Goal: Information Seeking & Learning: Learn about a topic

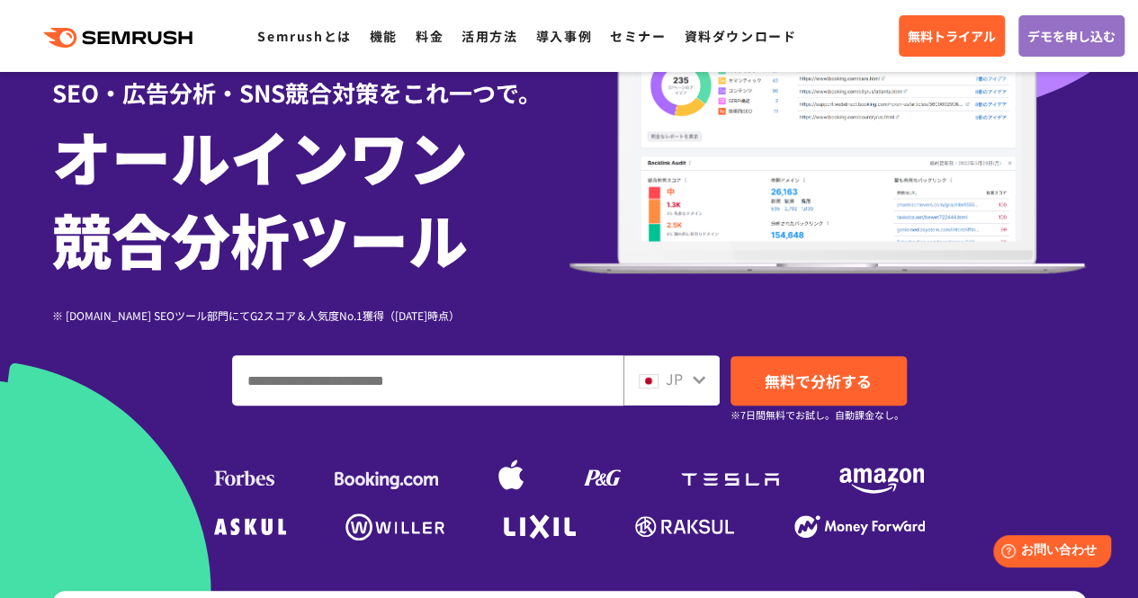
scroll to position [270, 0]
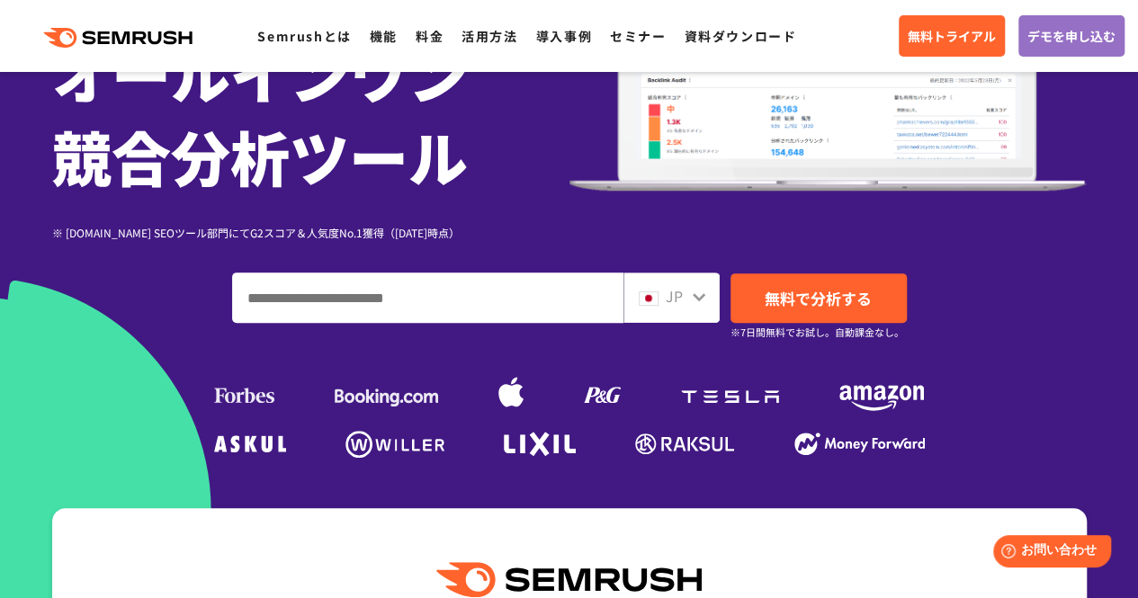
click at [450, 308] on input "ドメイン、キーワードまたはURLを入力してください" at bounding box center [427, 297] width 389 height 49
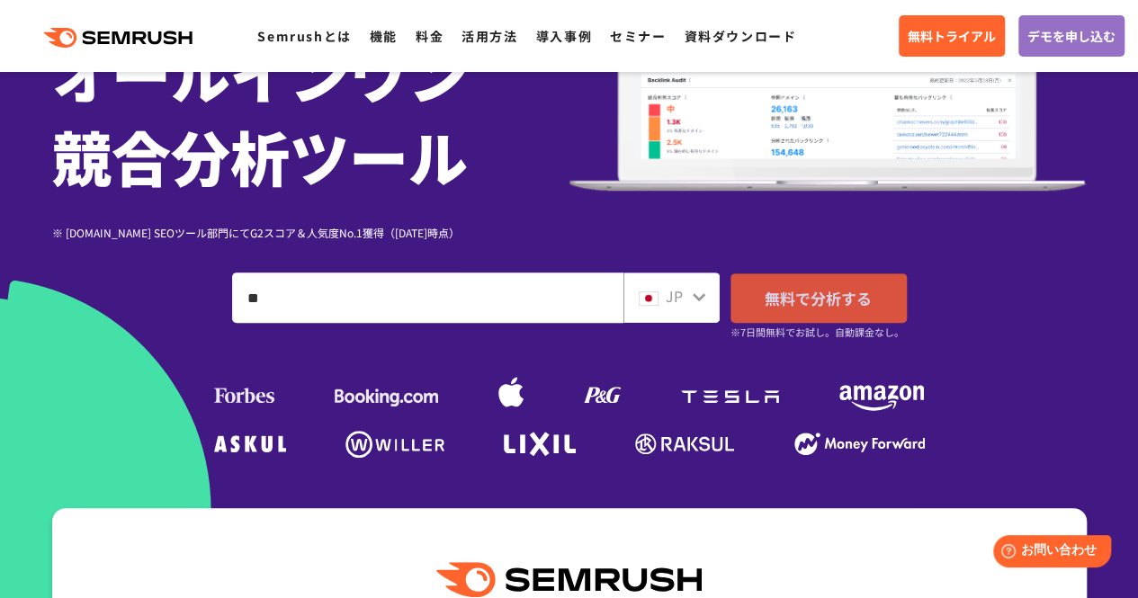
type input "**"
click at [814, 294] on span "無料で分析する" at bounding box center [817, 298] width 107 height 22
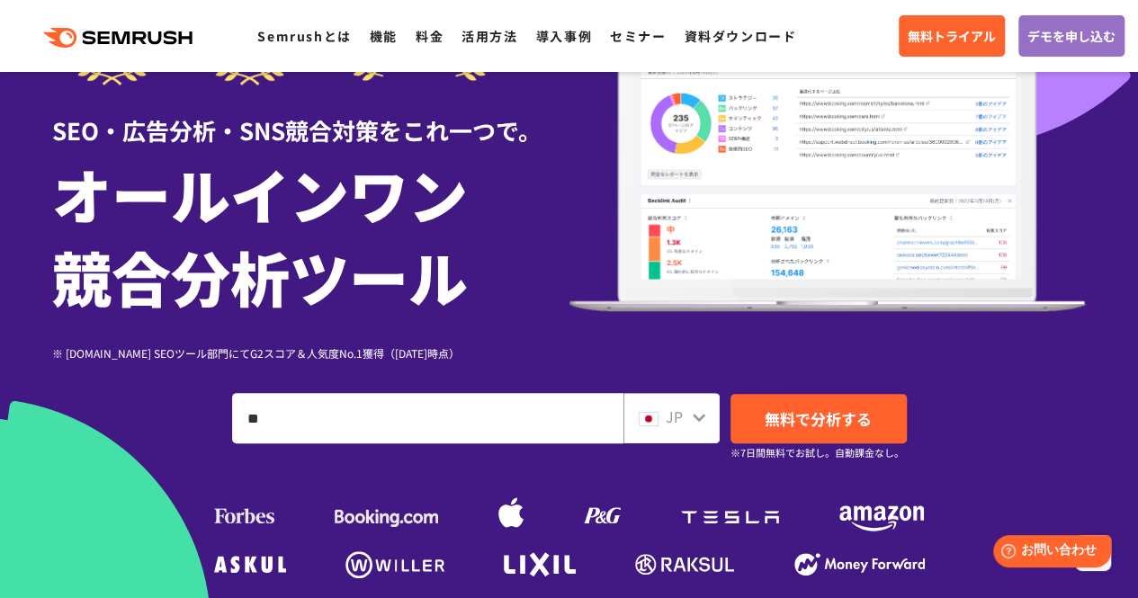
scroll to position [0, 0]
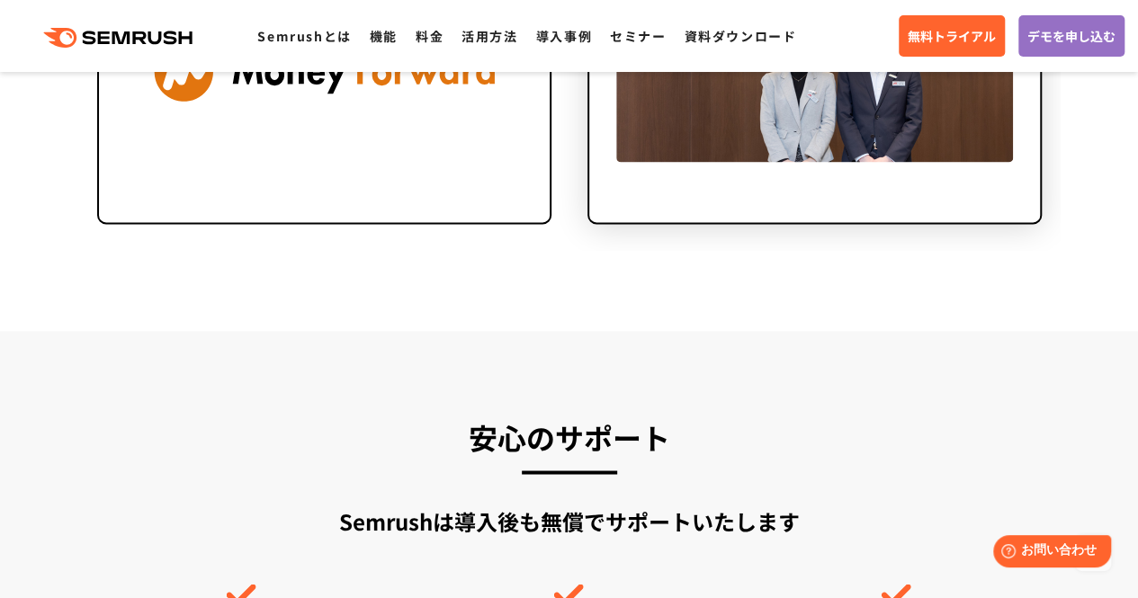
drag, startPoint x: 791, startPoint y: 130, endPoint x: 725, endPoint y: 153, distance: 69.7
click at [771, 132] on img at bounding box center [814, 71] width 397 height 180
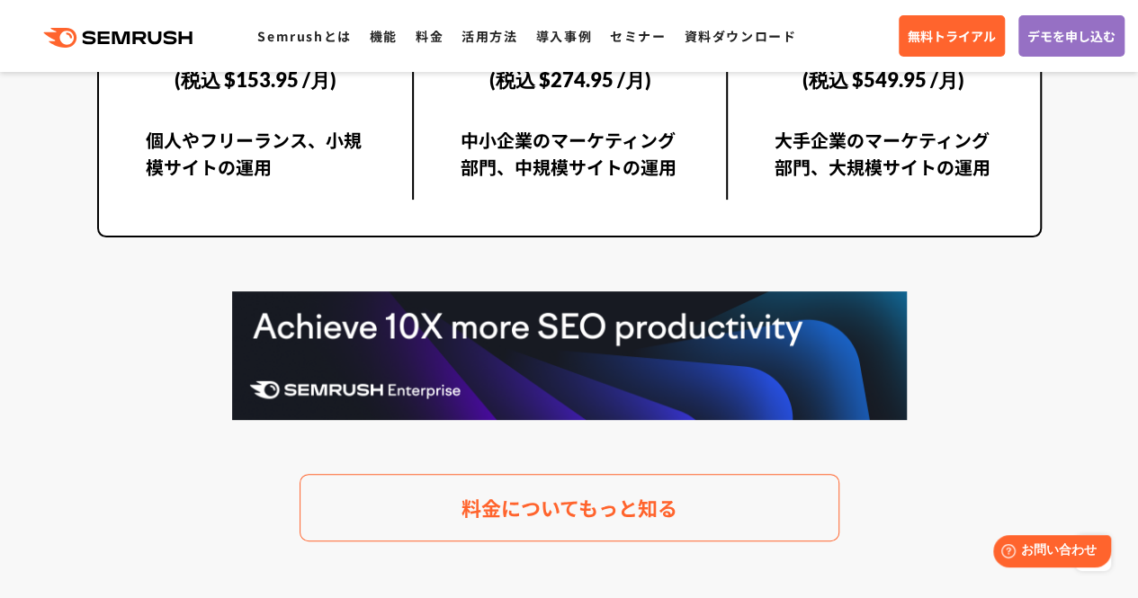
scroll to position [3507, 0]
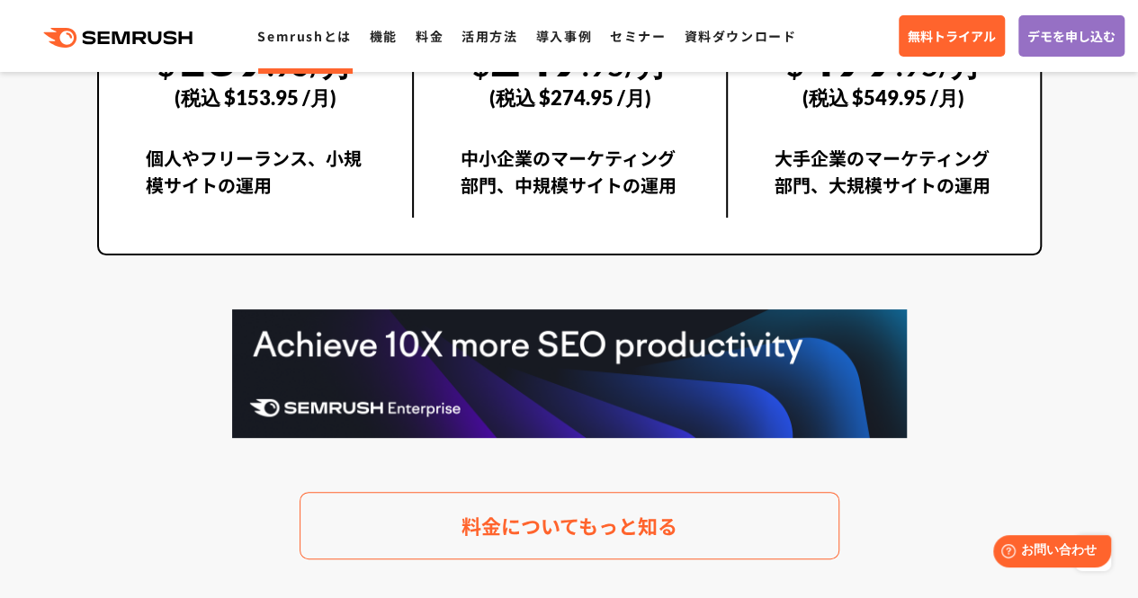
click at [317, 31] on link "Semrushとは" at bounding box center [304, 36] width 94 height 18
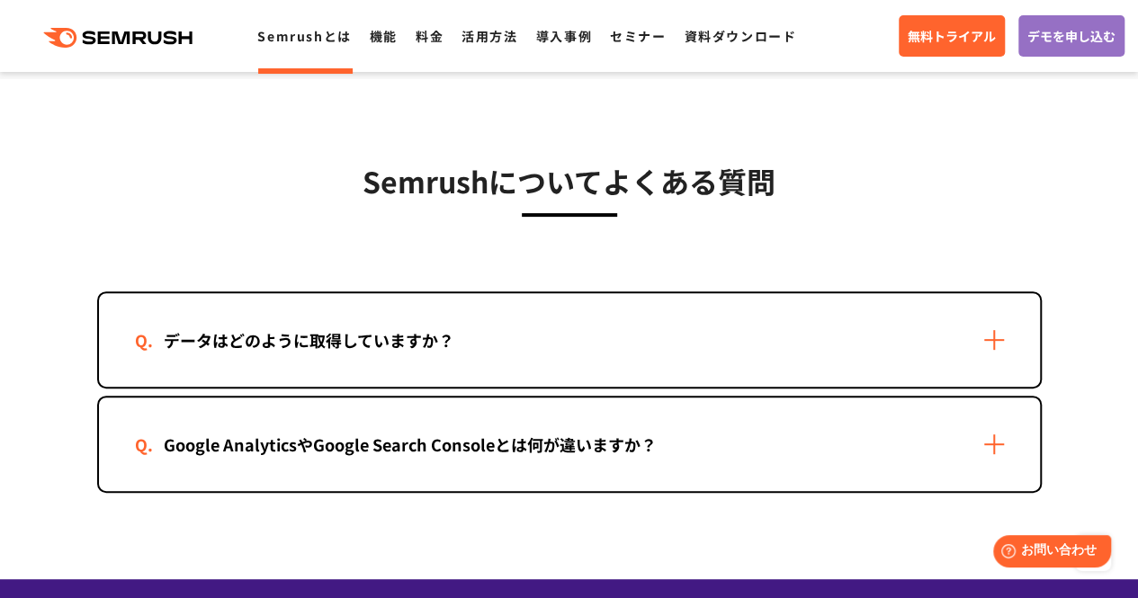
scroll to position [3597, 0]
click at [478, 342] on div "データはどのように取得していますか？" at bounding box center [309, 340] width 348 height 26
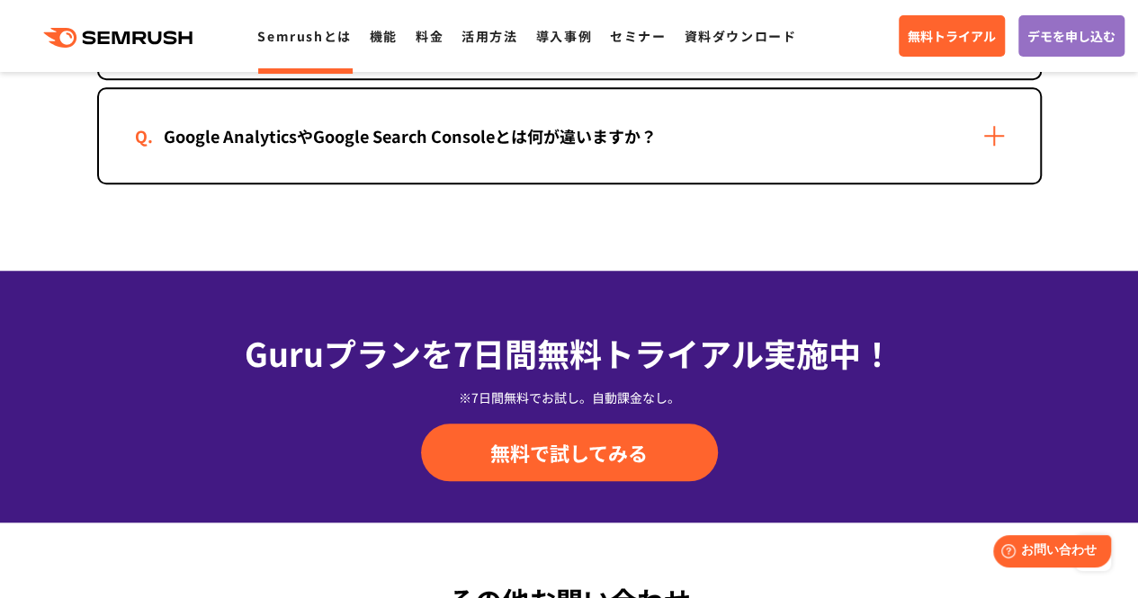
scroll to position [3961, 0]
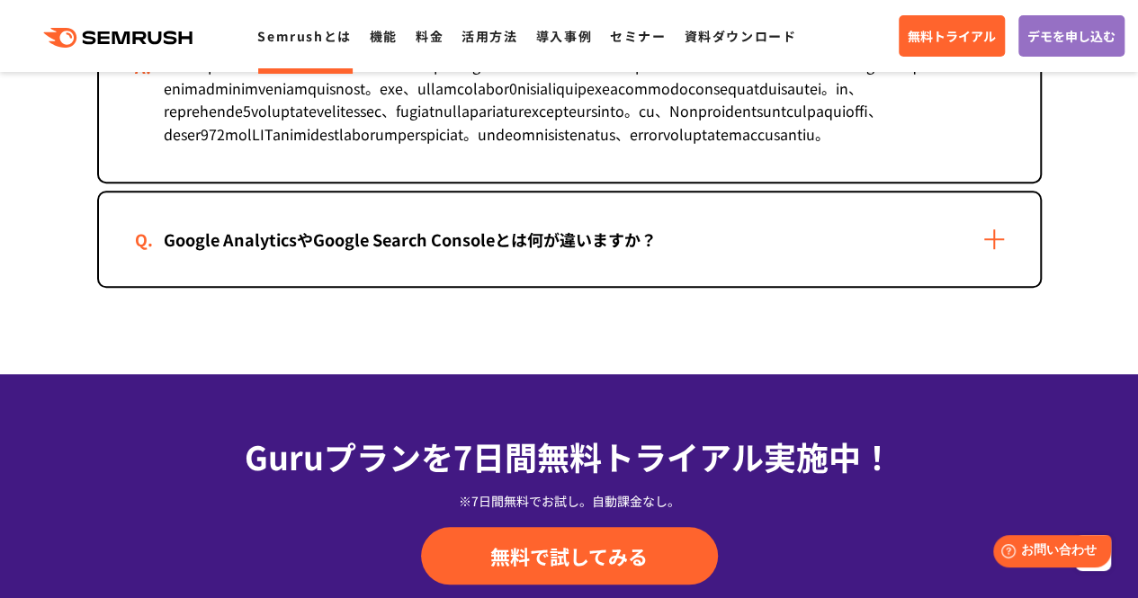
click at [480, 253] on div "Google AnalyticsやGoogle Search Consoleとは何が違いますか？" at bounding box center [410, 240] width 550 height 26
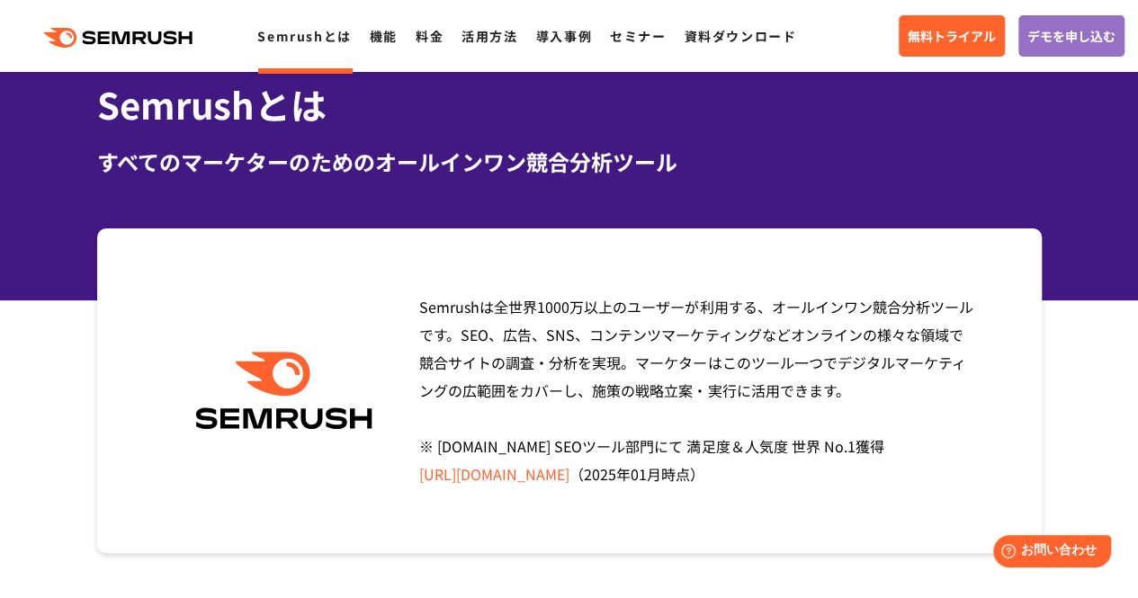
scroll to position [0, 0]
